Goal: Register for event/course

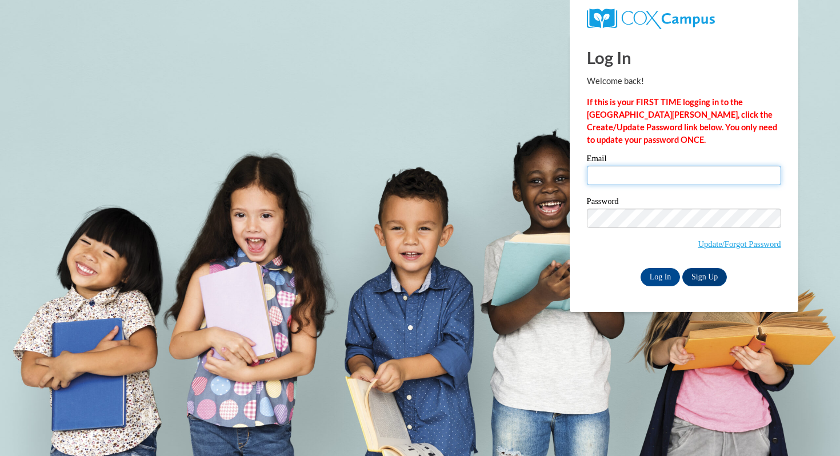
type input "[EMAIL_ADDRESS][DOMAIN_NAME]"
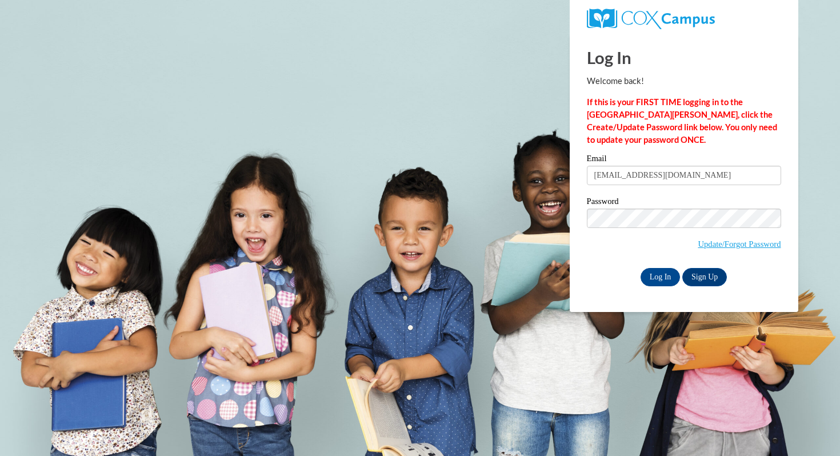
click at [627, 173] on input "cjohnson1@mtsd.k12.wi.us" at bounding box center [684, 175] width 194 height 19
click at [651, 277] on input "Log In" at bounding box center [660, 277] width 40 height 18
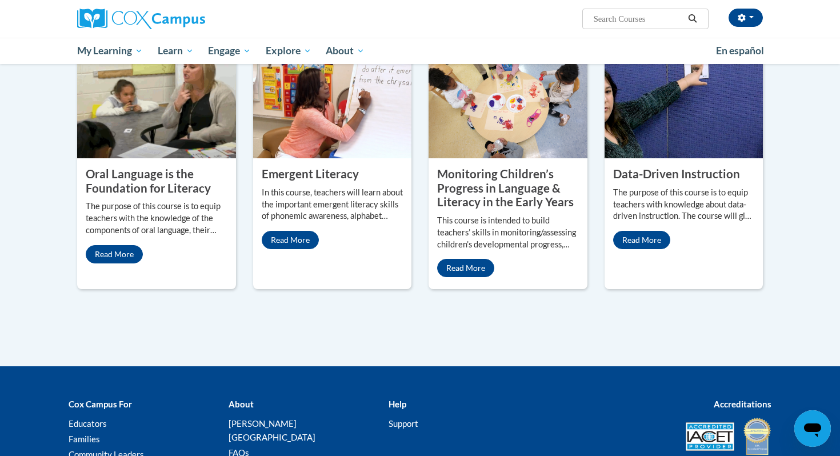
scroll to position [958, 0]
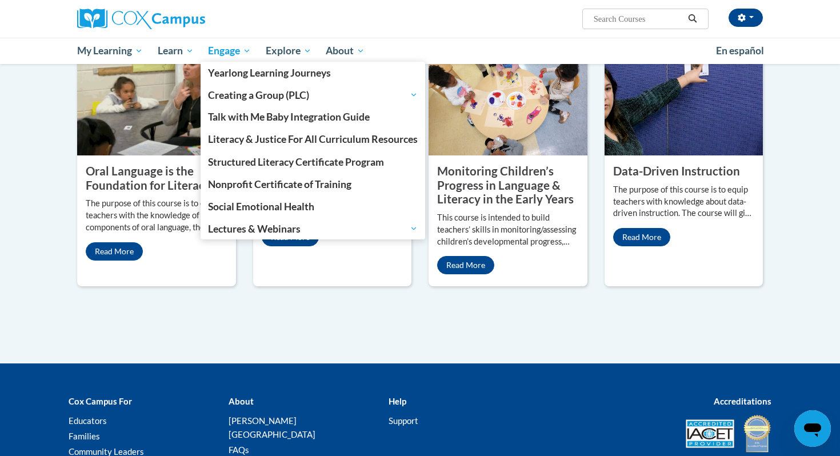
click at [249, 49] on span "Engage" at bounding box center [229, 51] width 43 height 14
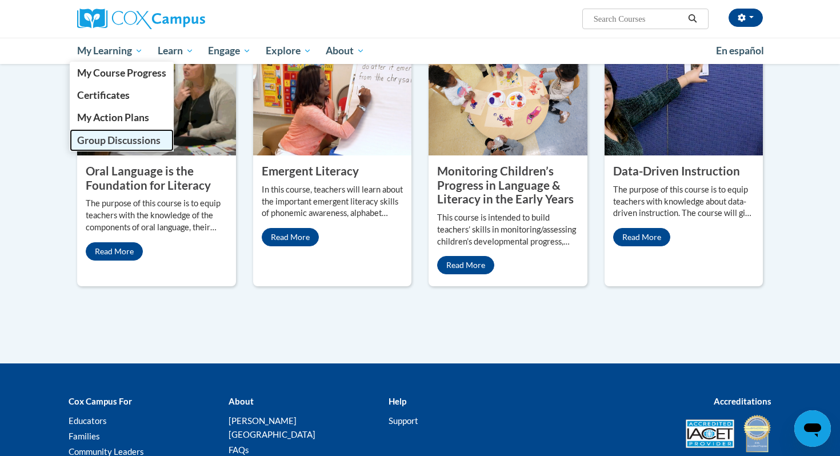
click at [106, 145] on span "Group Discussions" at bounding box center [118, 140] width 83 height 12
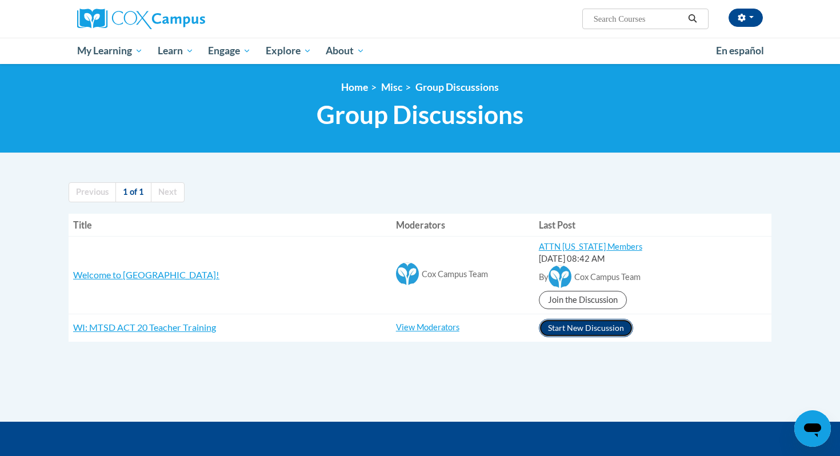
click at [574, 331] on button "Start New Discussion" at bounding box center [586, 328] width 94 height 18
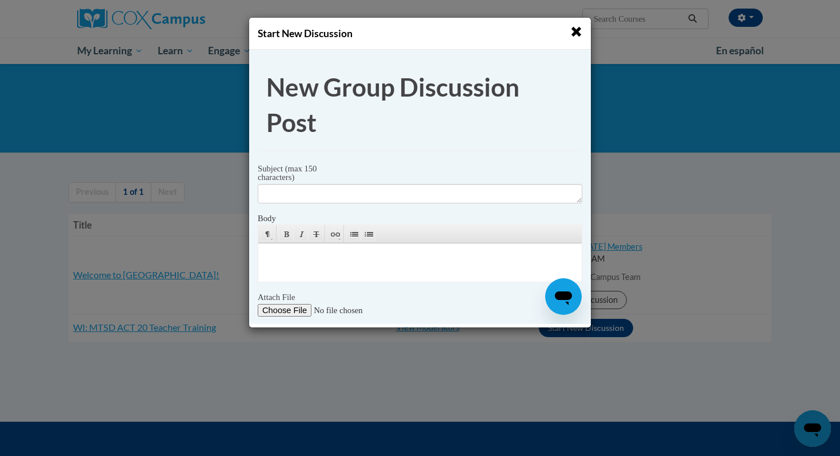
click at [576, 30] on span "button" at bounding box center [576, 32] width 12 height 12
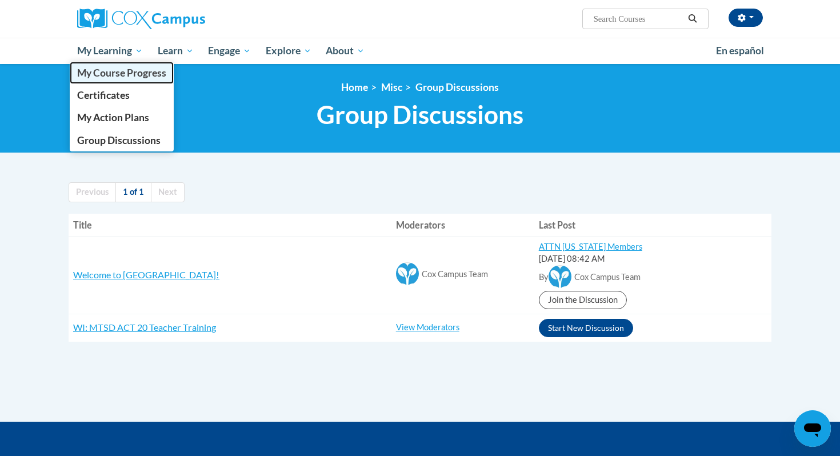
click at [127, 75] on span "My Course Progress" at bounding box center [121, 73] width 89 height 12
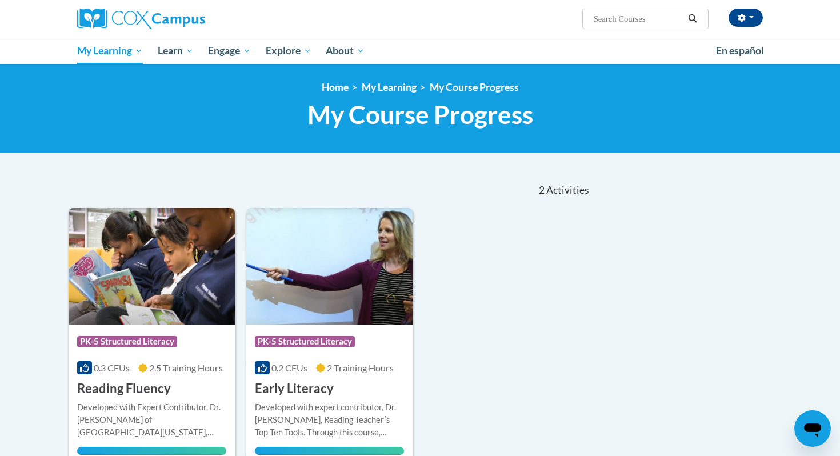
scroll to position [38, 0]
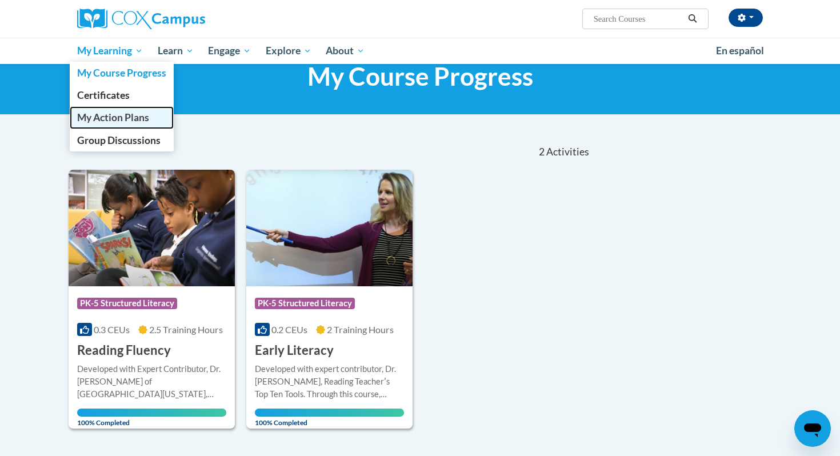
click at [110, 120] on span "My Action Plans" at bounding box center [113, 117] width 72 height 12
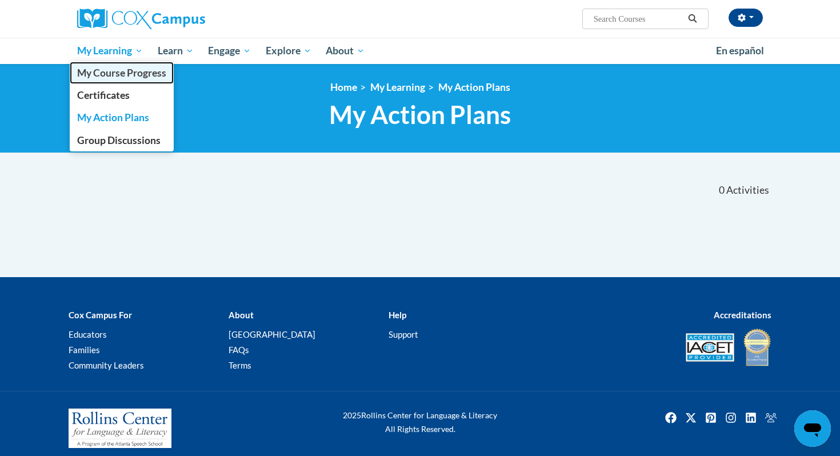
click at [117, 79] on link "My Course Progress" at bounding box center [122, 73] width 104 height 22
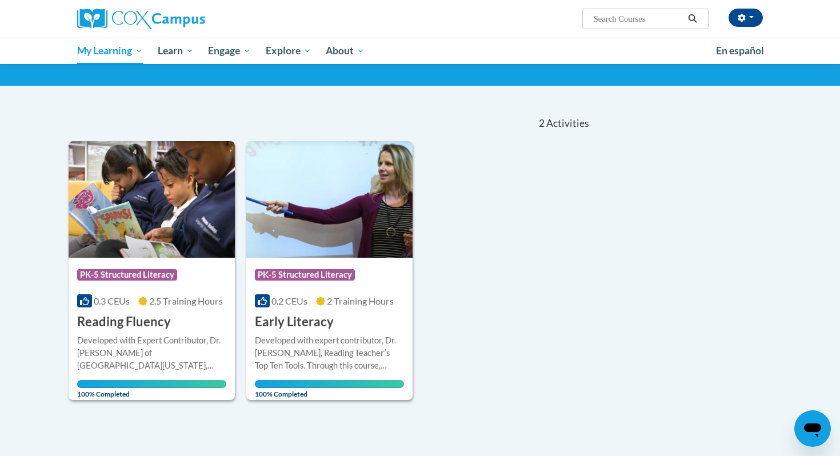
scroll to position [63, 0]
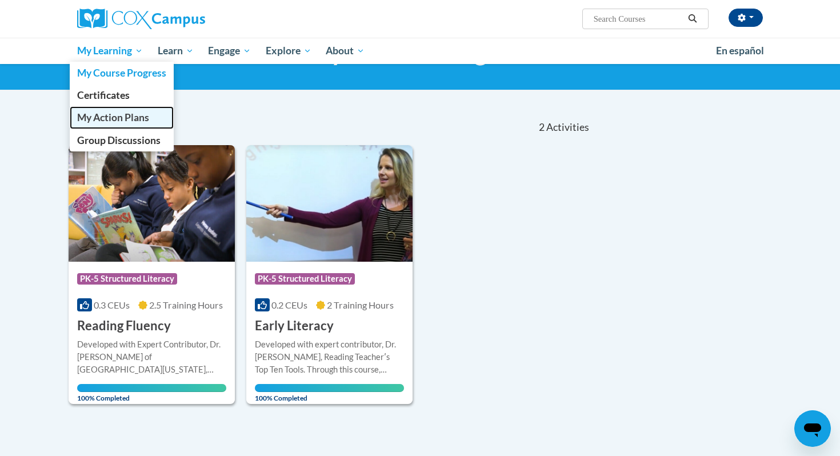
click at [106, 126] on link "My Action Plans" at bounding box center [122, 117] width 104 height 22
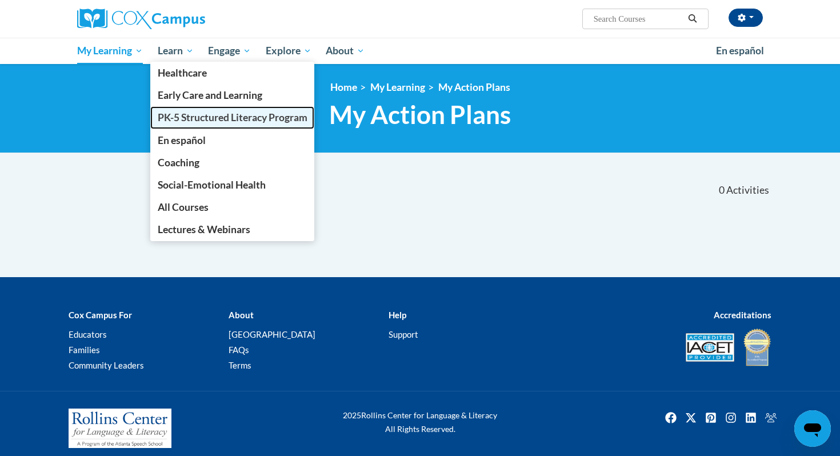
click at [207, 123] on span "PK-5 Structured Literacy Program" at bounding box center [233, 117] width 150 height 12
click at [246, 113] on span "PK-5 Structured Literacy Program" at bounding box center [233, 117] width 150 height 12
click at [246, 114] on span "PK-5 Structured Literacy Program" at bounding box center [233, 117] width 150 height 12
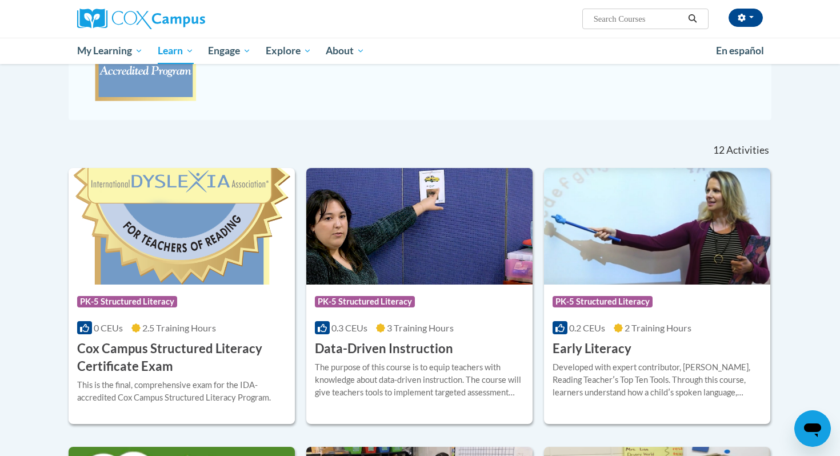
scroll to position [295, 0]
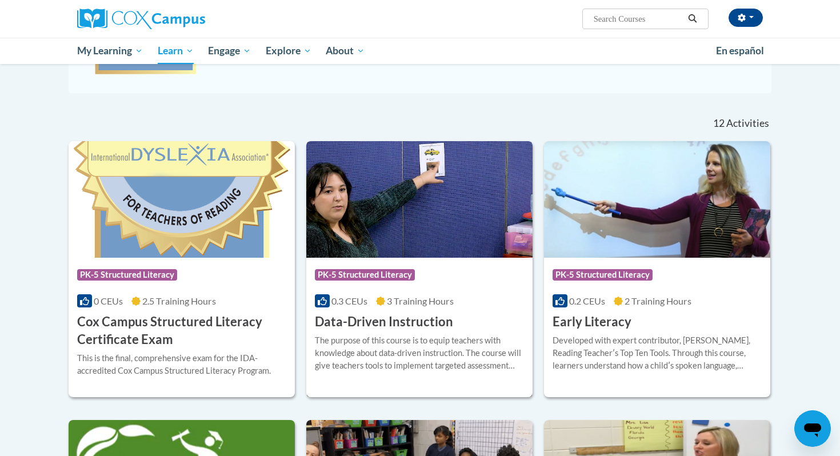
click at [417, 189] on img at bounding box center [419, 199] width 226 height 117
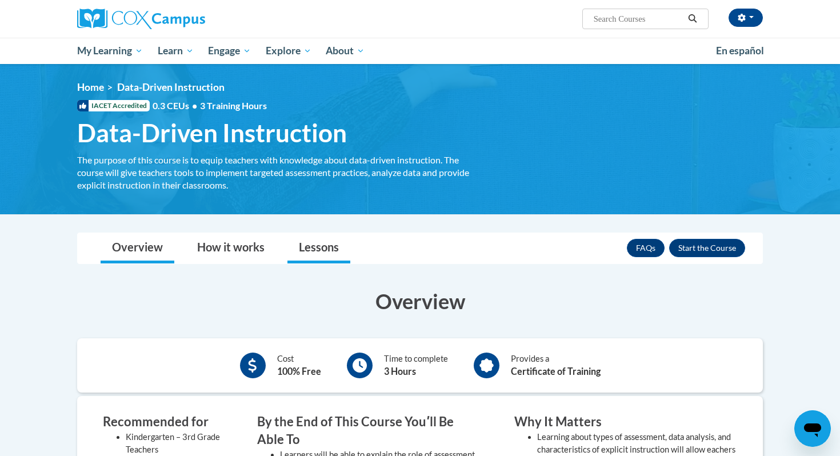
scroll to position [37, 0]
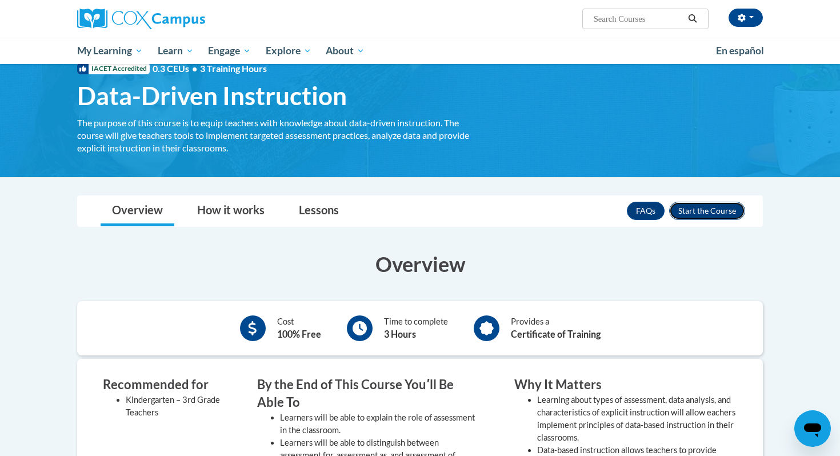
click at [695, 209] on button "Enroll" at bounding box center [707, 211] width 76 height 18
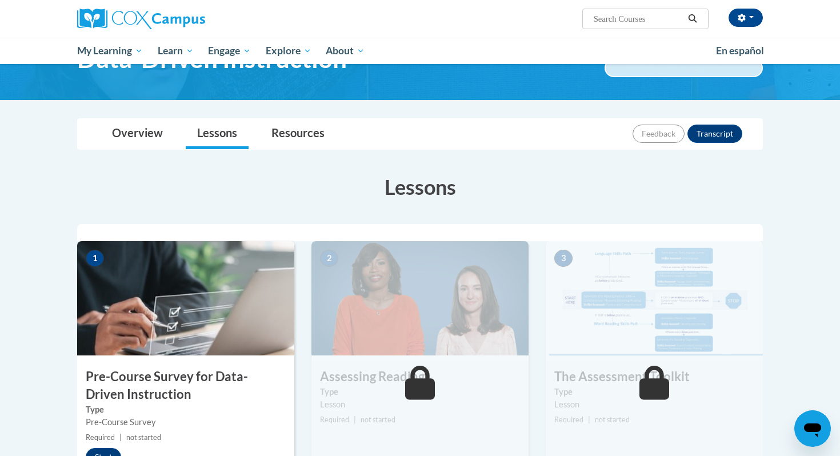
scroll to position [78, 0]
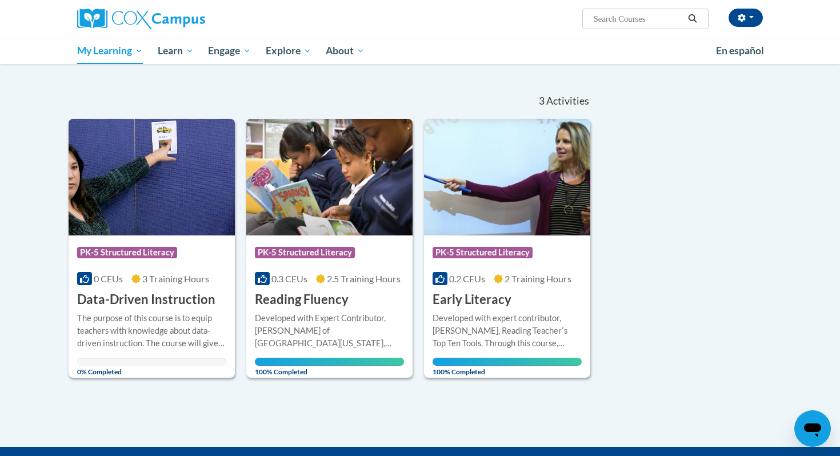
scroll to position [94, 0]
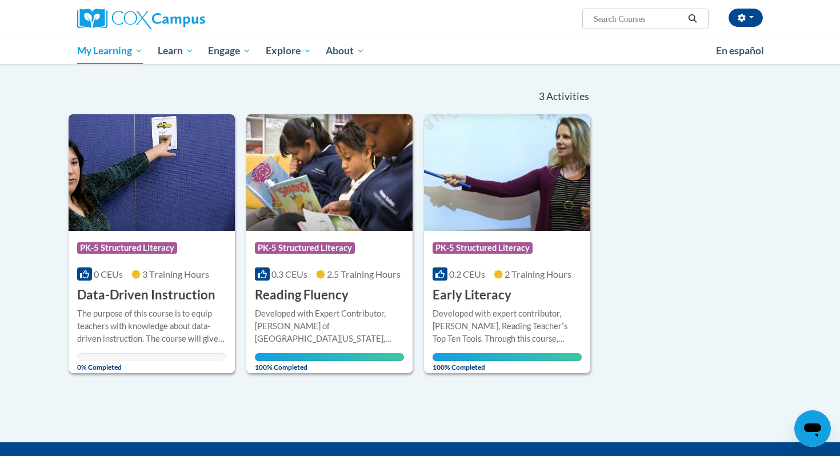
click at [217, 212] on img at bounding box center [152, 172] width 166 height 117
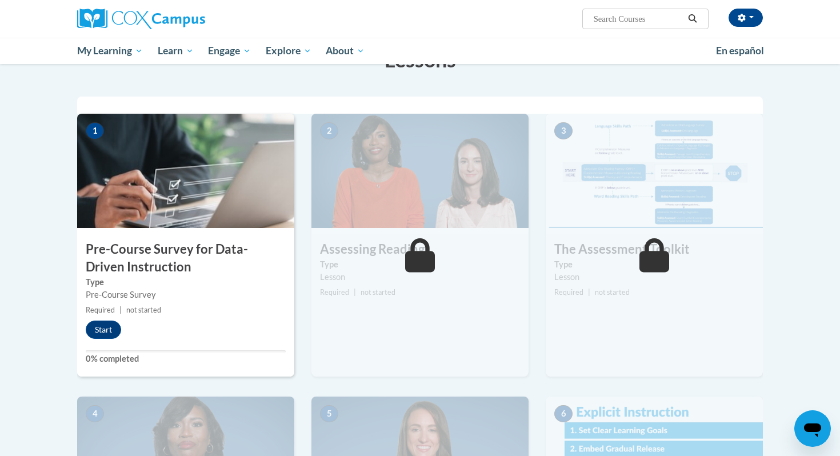
scroll to position [207, 0]
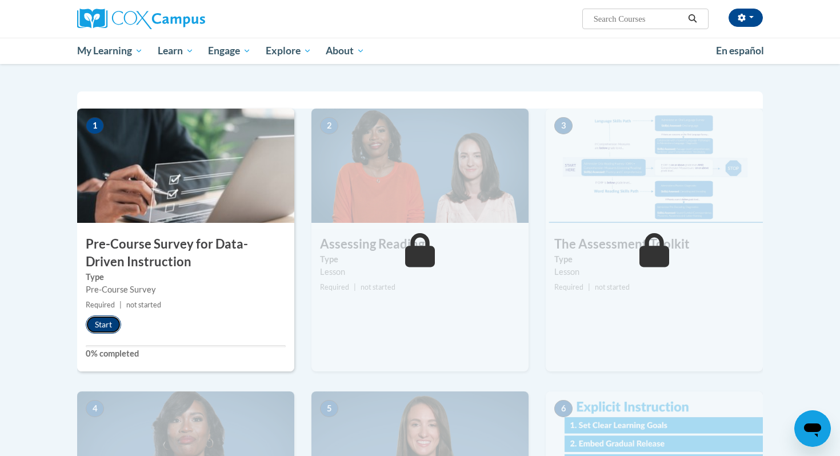
click at [104, 319] on button "Start" at bounding box center [103, 324] width 35 height 18
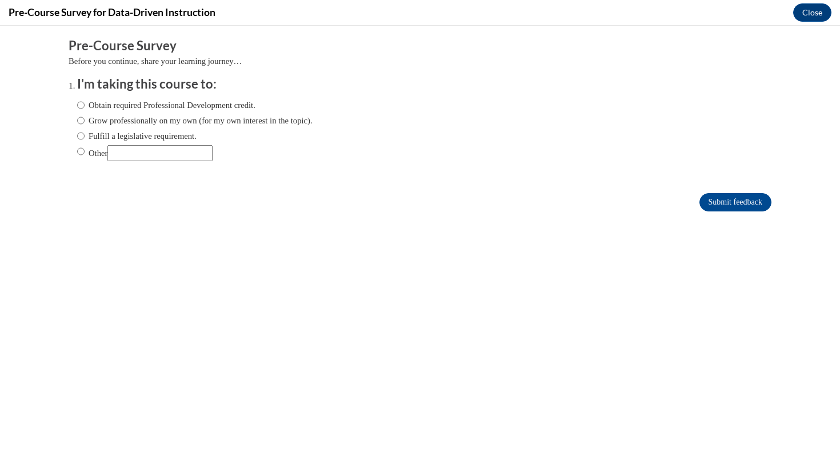
scroll to position [0, 0]
click at [78, 102] on input "Obtain required Professional Development credit." at bounding box center [80, 105] width 7 height 13
radio input "true"
click at [719, 202] on input "Submit feedback" at bounding box center [735, 202] width 72 height 18
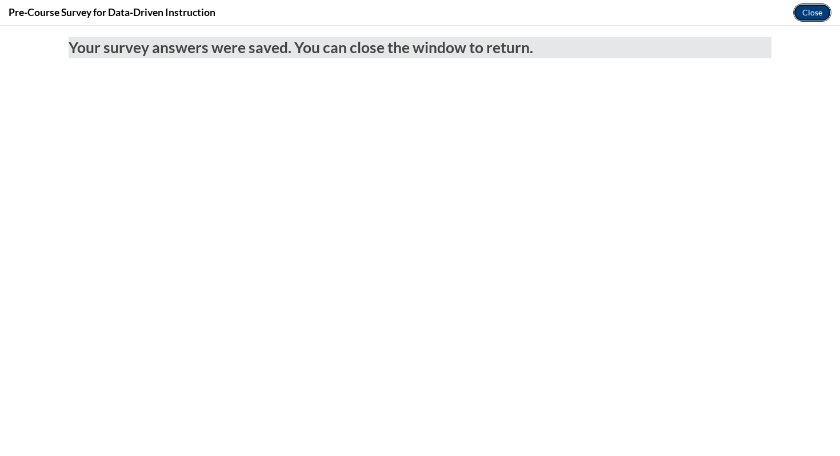
click at [807, 11] on button "Close" at bounding box center [812, 12] width 38 height 18
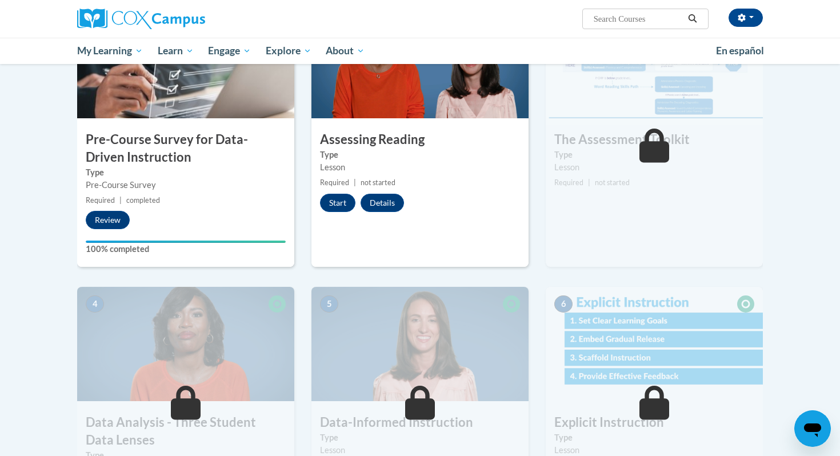
scroll to position [310, 0]
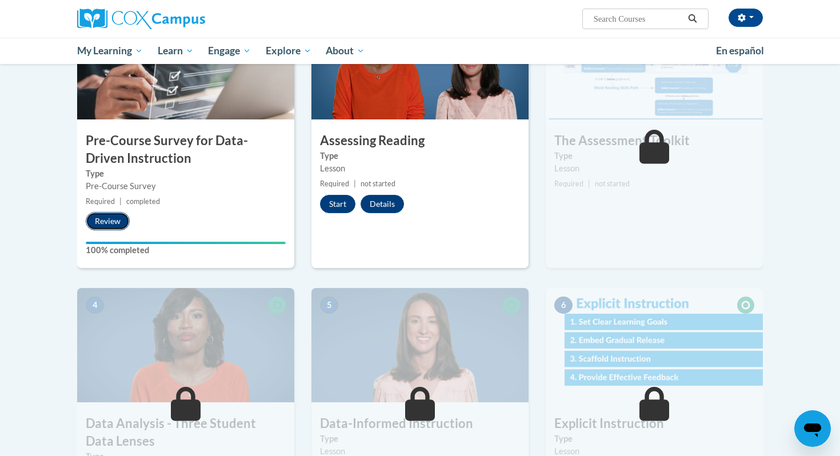
click at [106, 218] on button "Review" at bounding box center [108, 221] width 44 height 18
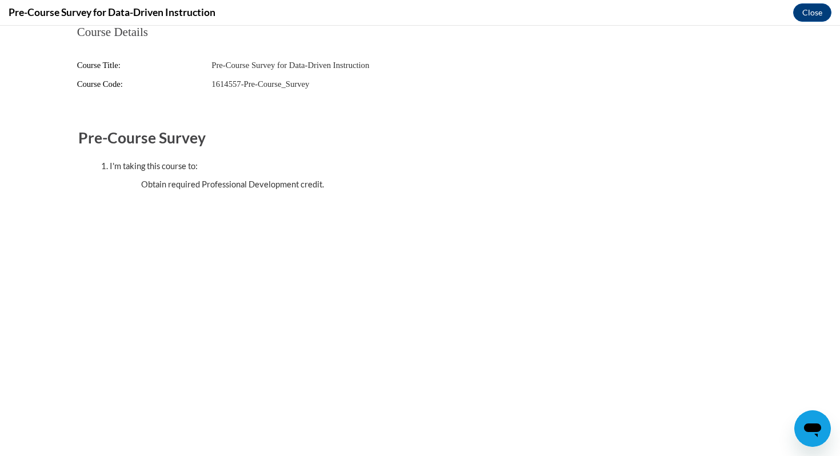
scroll to position [0, 0]
click at [808, 9] on button "Close" at bounding box center [812, 12] width 38 height 18
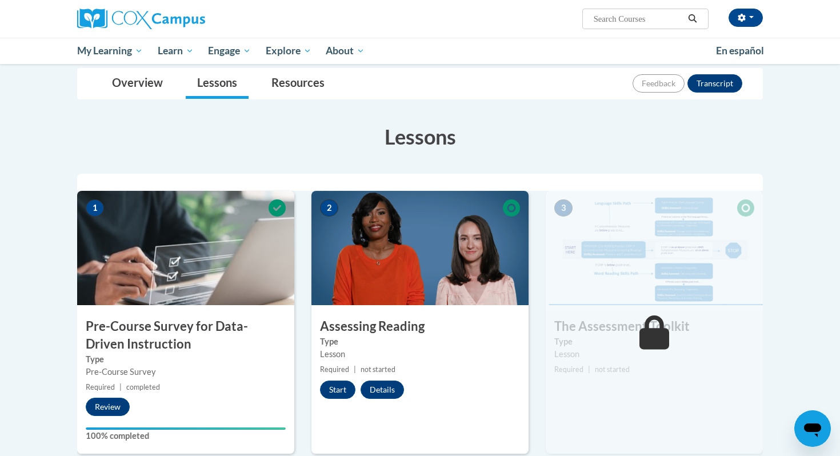
scroll to position [129, 0]
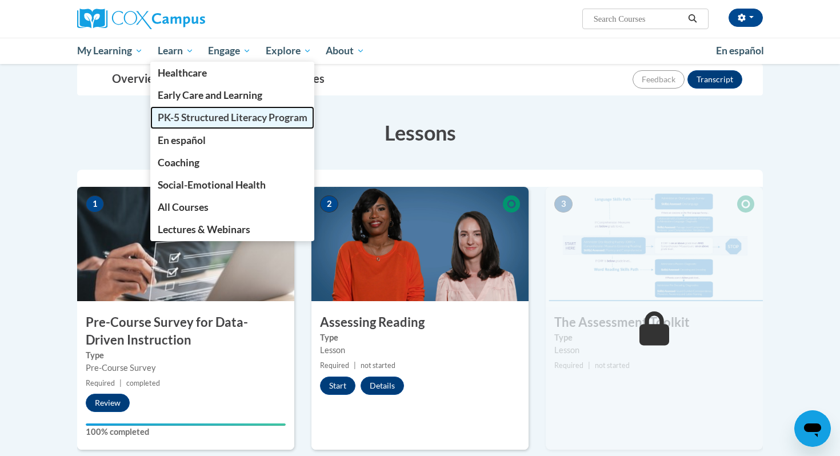
click at [193, 124] on link "PK-5 Structured Literacy Program" at bounding box center [232, 117] width 165 height 22
click at [238, 121] on span "PK-5 Structured Literacy Program" at bounding box center [233, 117] width 150 height 12
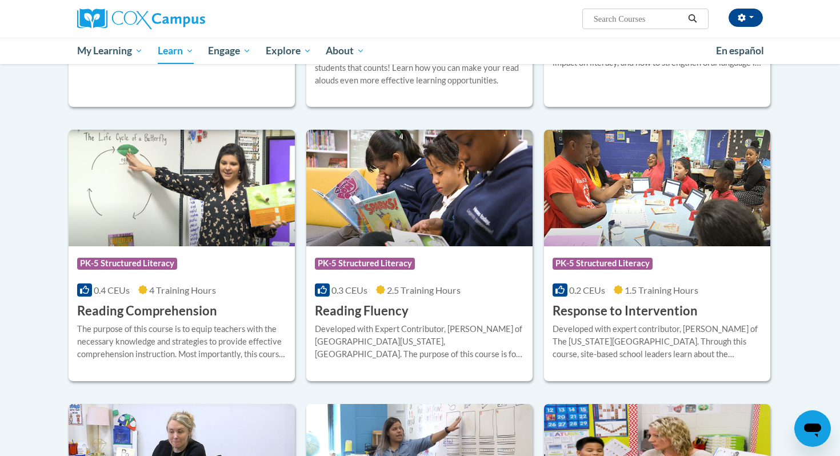
scroll to position [899, 0]
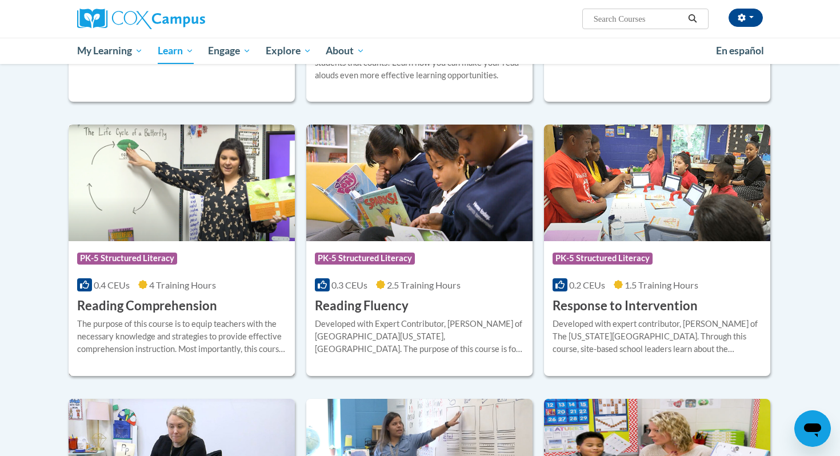
click at [196, 190] on img at bounding box center [182, 183] width 226 height 117
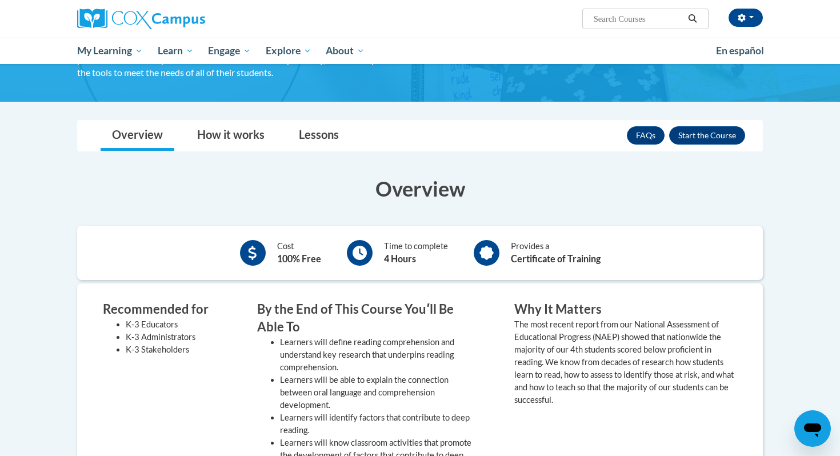
scroll to position [111, 0]
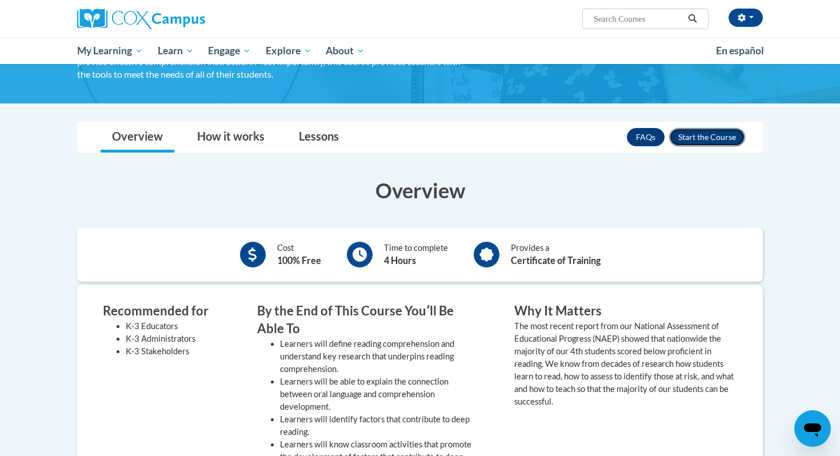
click at [700, 137] on button "Enroll" at bounding box center [707, 137] width 76 height 18
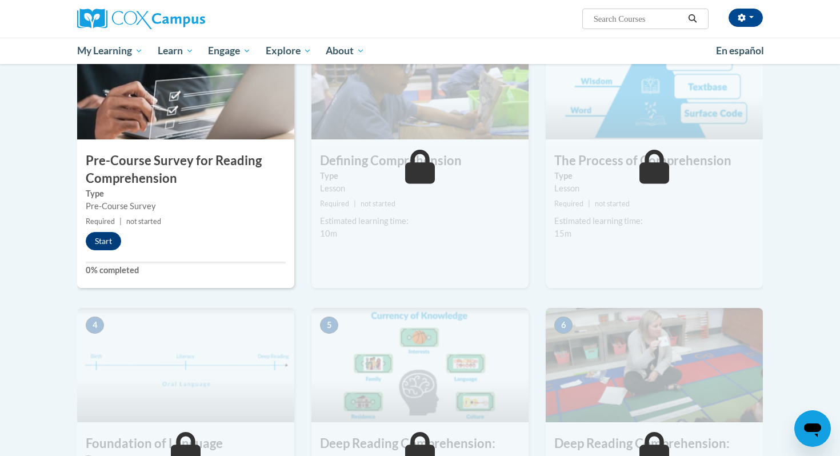
scroll to position [289, 0]
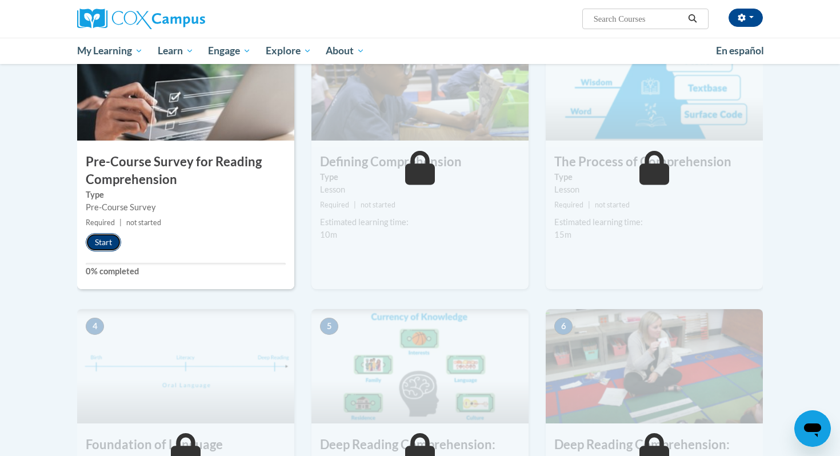
click at [106, 240] on button "Start" at bounding box center [103, 242] width 35 height 18
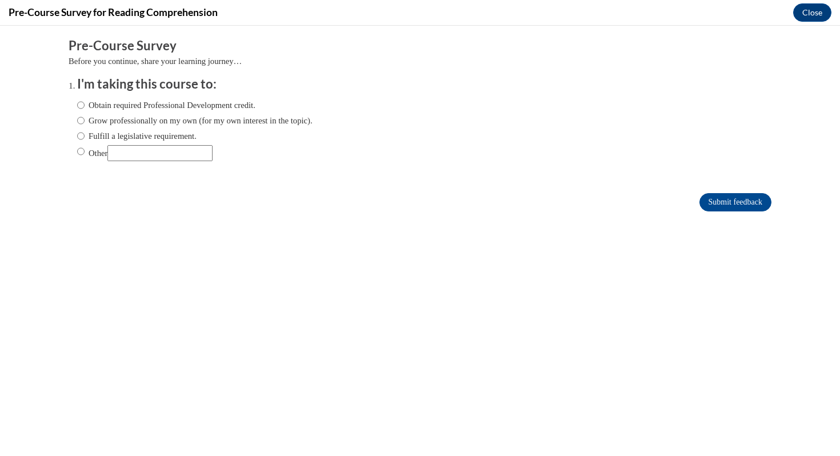
scroll to position [0, 0]
click at [80, 123] on input "Grow professionally on my own (for my own interest in the topic)." at bounding box center [80, 120] width 7 height 13
radio input "true"
click at [80, 111] on div "Obtain required Professional Development credit. Grow professionally on my own …" at bounding box center [194, 130] width 235 height 74
click at [80, 107] on input "Obtain required Professional Development credit." at bounding box center [80, 105] width 7 height 13
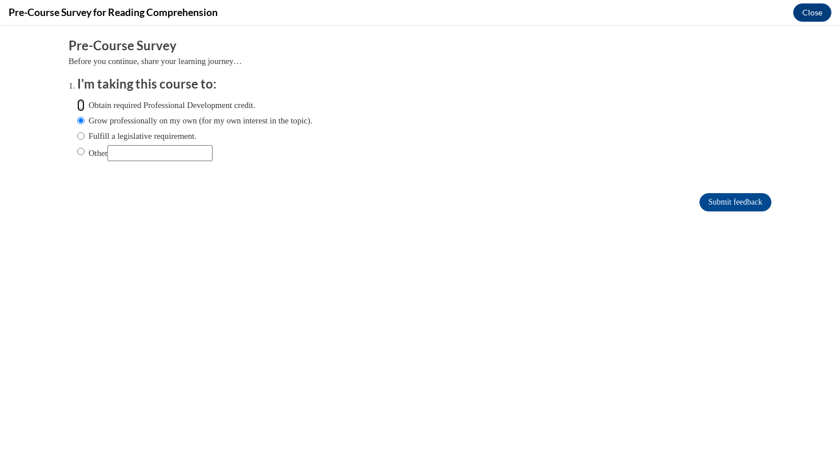
radio input "true"
click at [724, 198] on input "Submit feedback" at bounding box center [735, 202] width 72 height 18
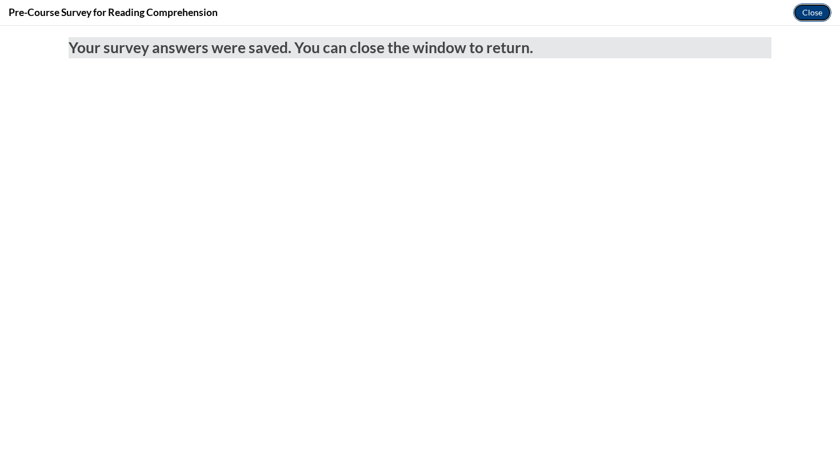
click at [808, 13] on button "Close" at bounding box center [812, 12] width 38 height 18
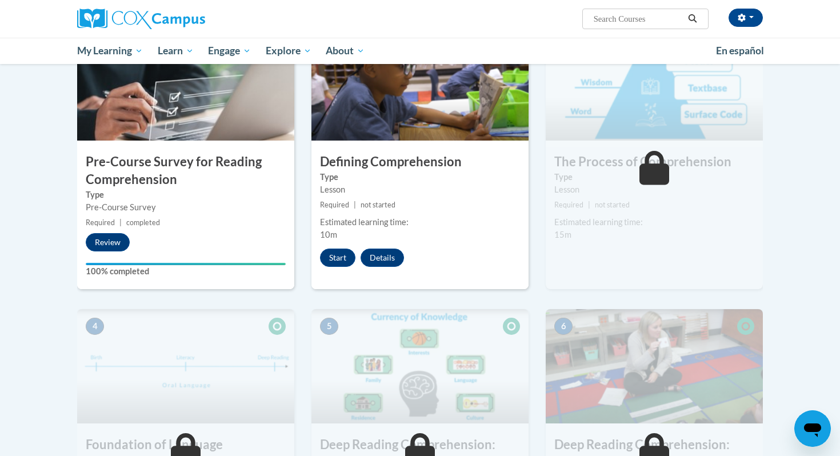
scroll to position [345, 0]
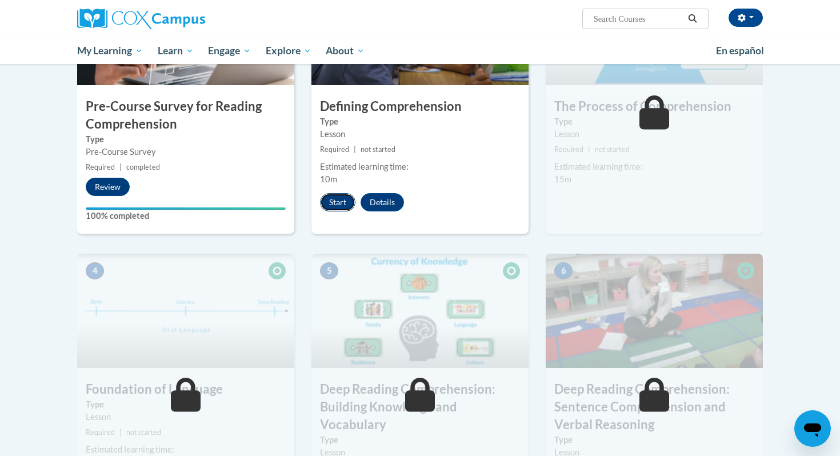
click at [334, 201] on button "Start" at bounding box center [337, 202] width 35 height 18
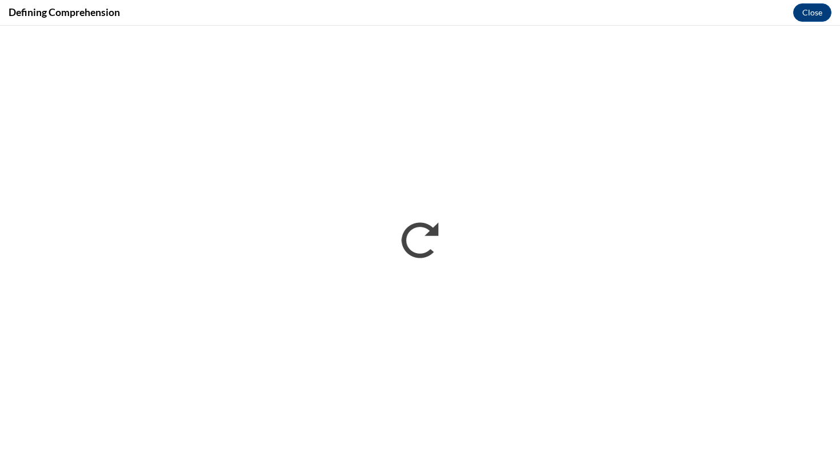
scroll to position [0, 0]
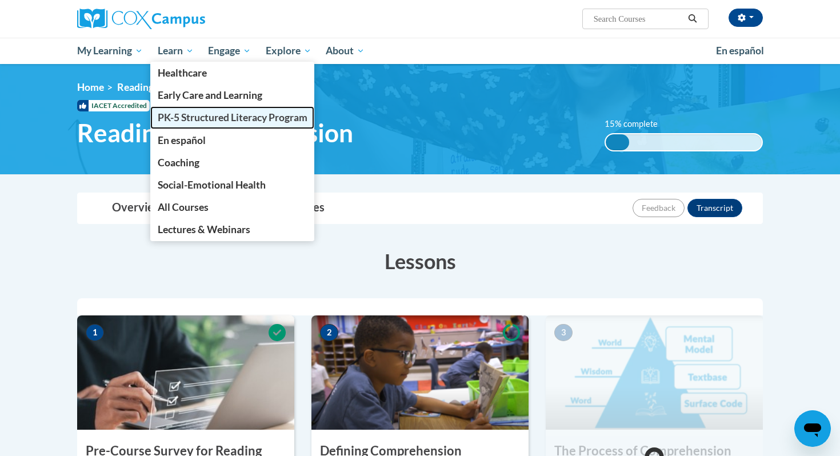
click at [182, 115] on span "PK-5 Structured Literacy Program" at bounding box center [233, 117] width 150 height 12
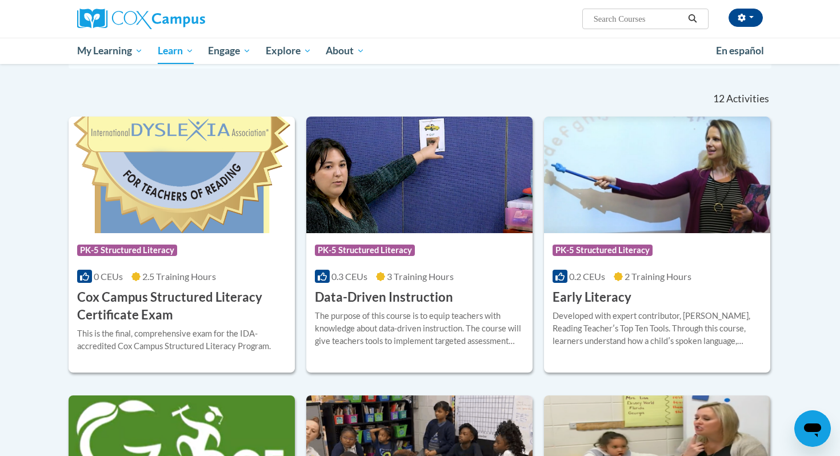
scroll to position [321, 0]
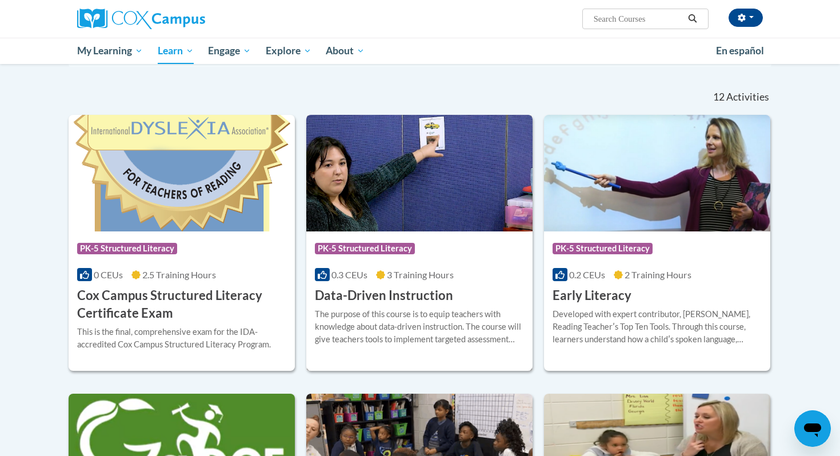
click at [379, 177] on img at bounding box center [419, 173] width 226 height 117
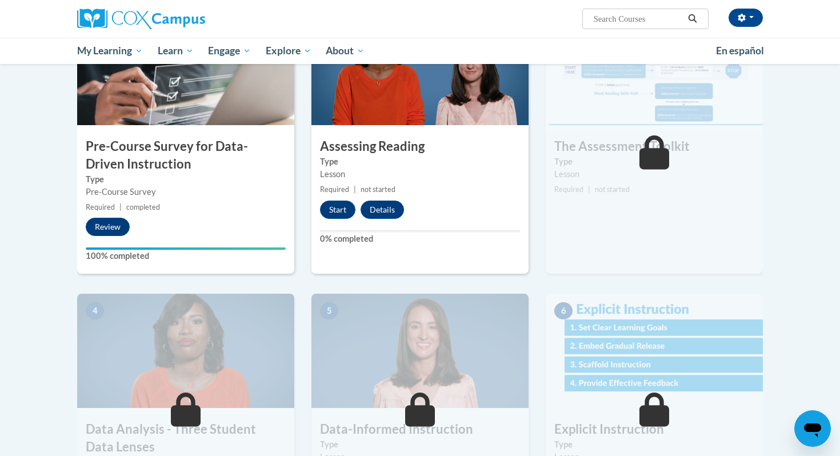
scroll to position [306, 0]
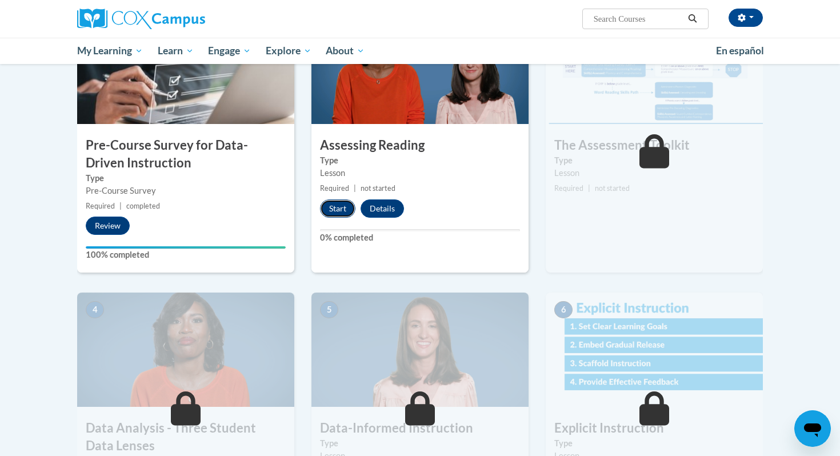
click at [342, 210] on button "Start" at bounding box center [337, 208] width 35 height 18
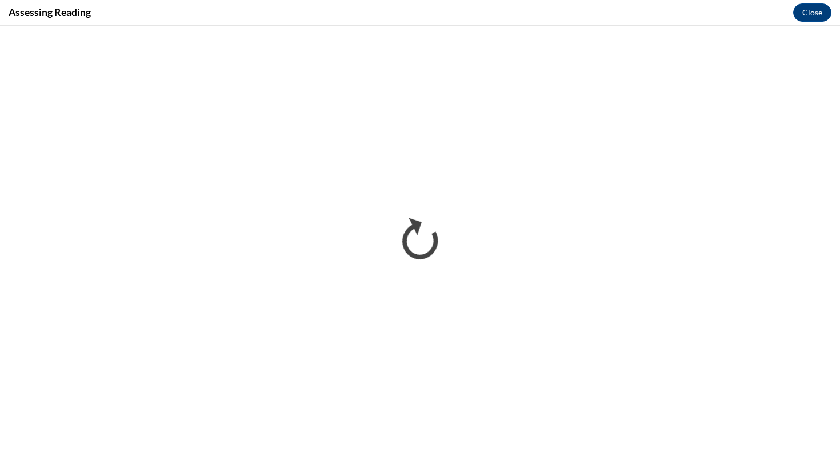
scroll to position [0, 0]
